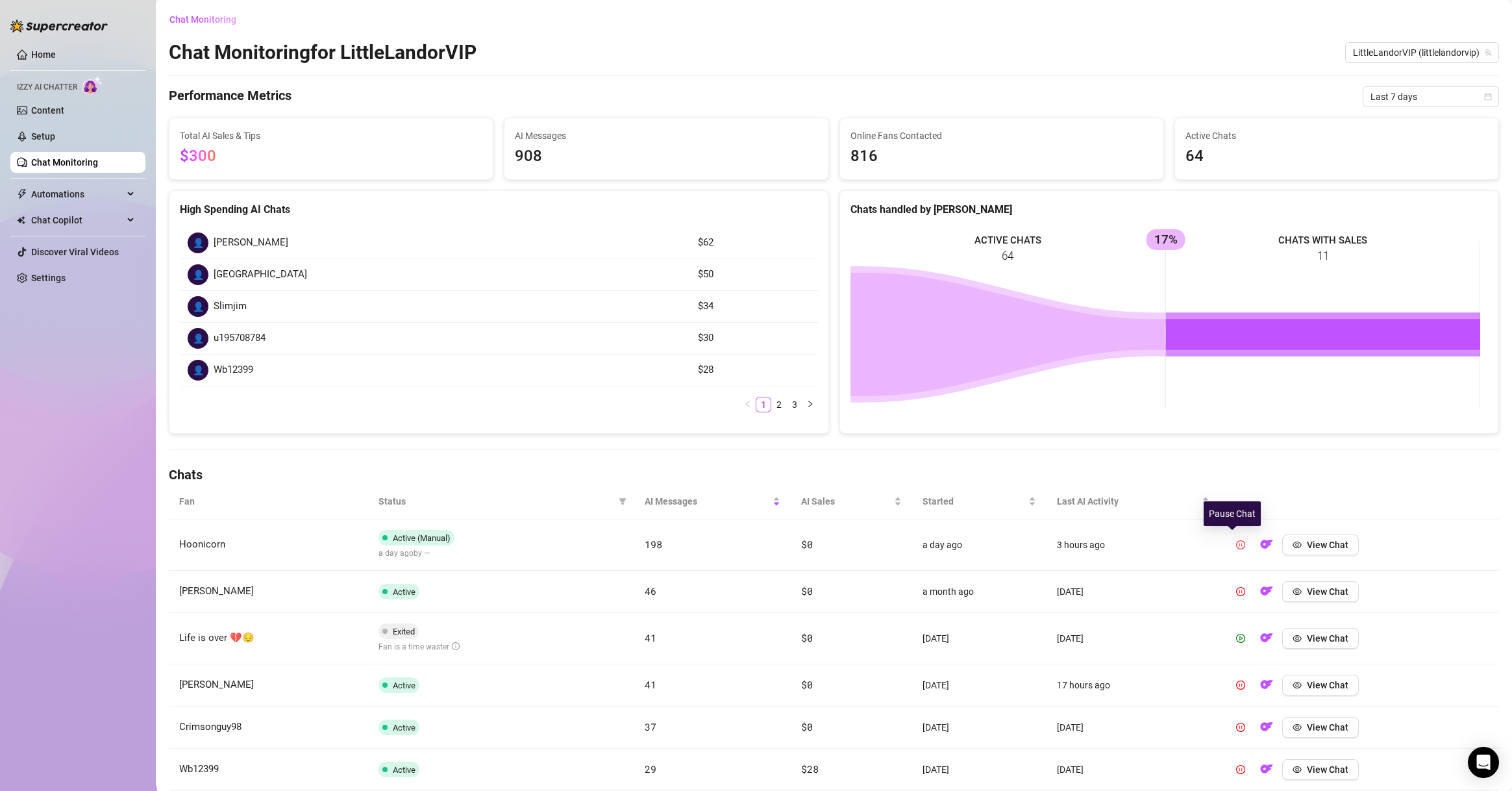
click at [1231, 552] on button "button" at bounding box center [1241, 545] width 21 height 21
click at [200, 548] on span "Hoonicorn" at bounding box center [202, 544] width 46 height 12
click at [1309, 541] on span "View Chat" at bounding box center [1327, 545] width 41 height 10
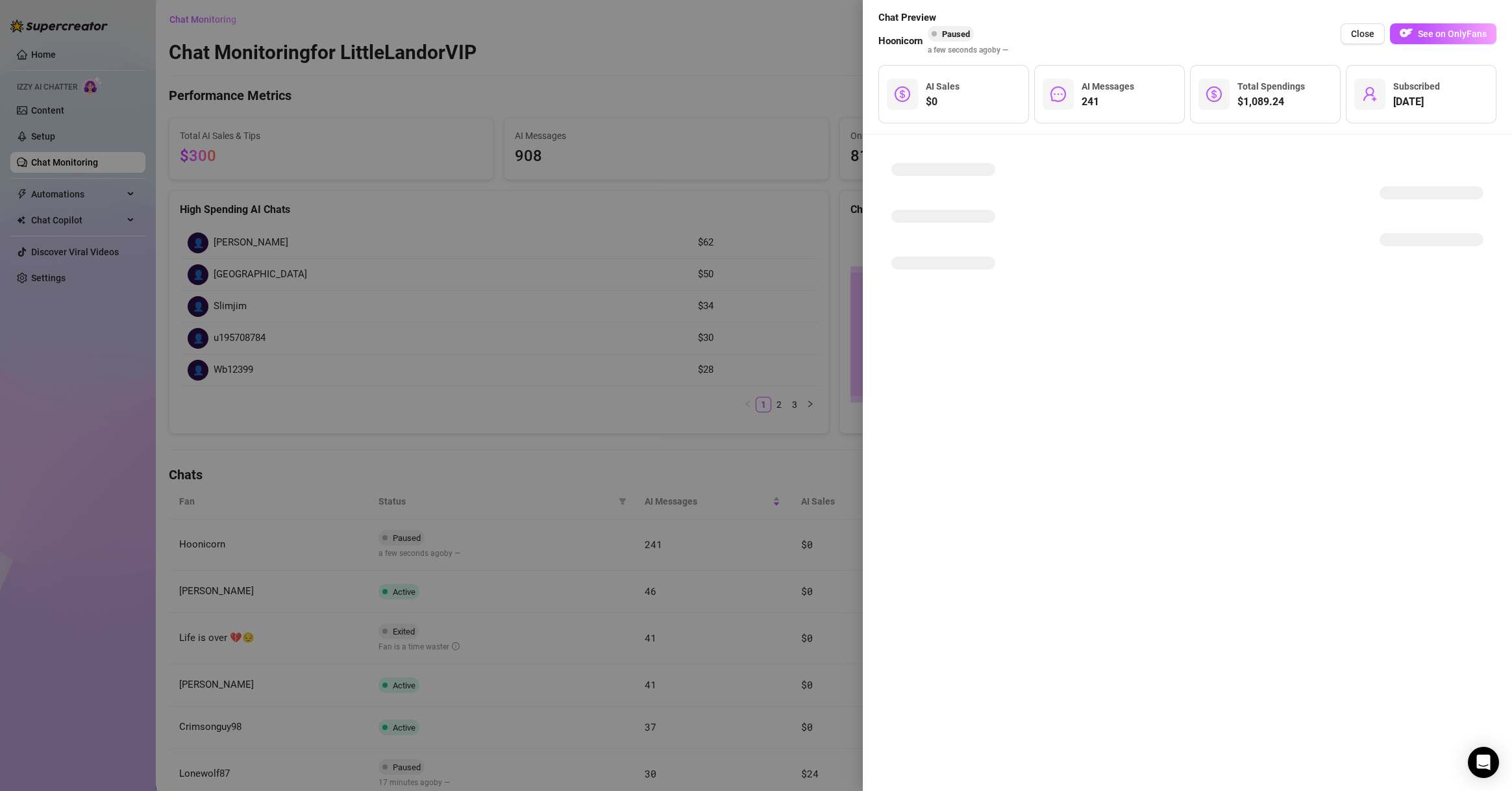
click at [803, 471] on div at bounding box center [756, 396] width 1512 height 791
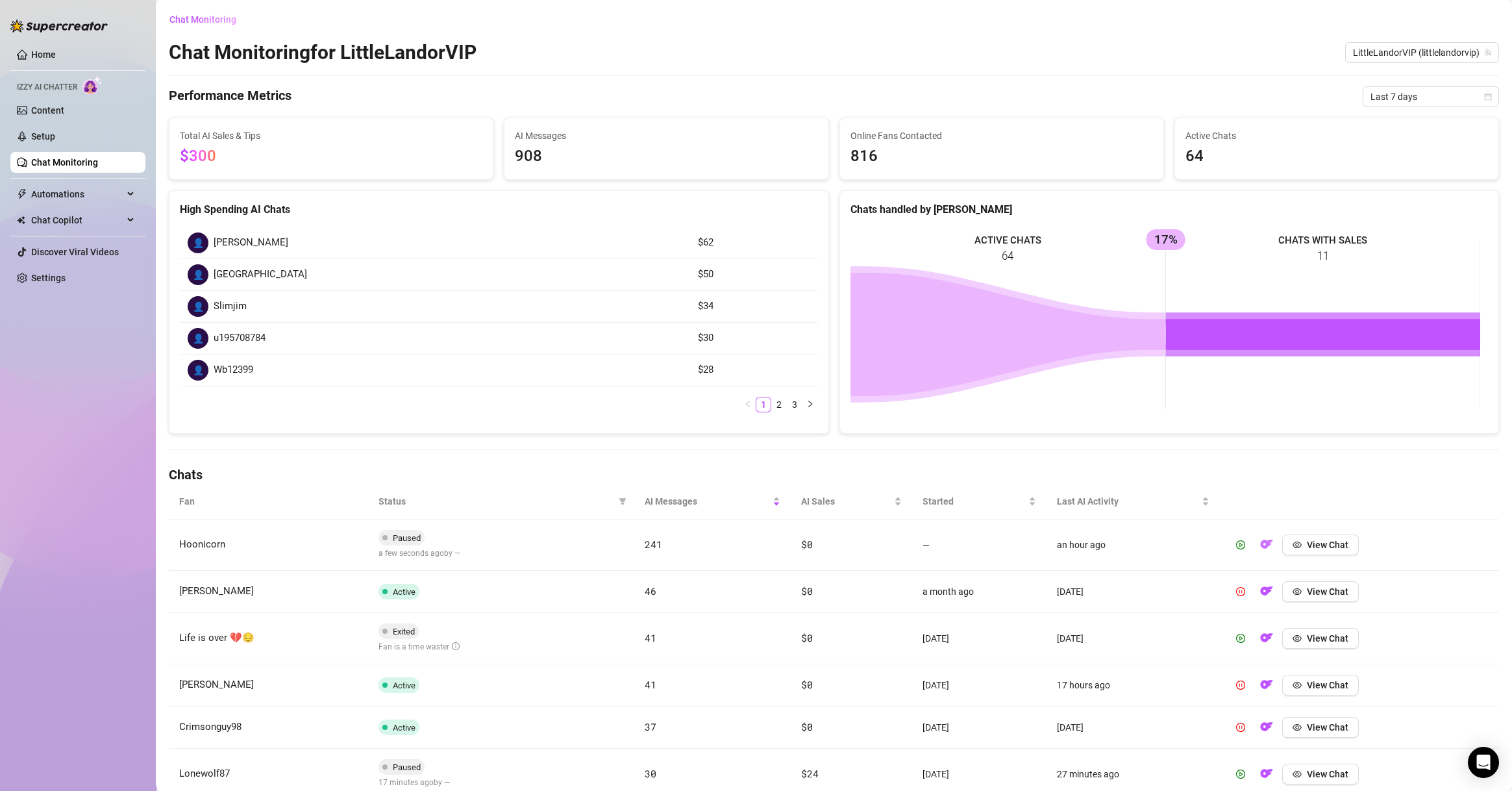
click at [1260, 549] on img "button" at bounding box center [1266, 544] width 13 height 13
